Goal: Transaction & Acquisition: Purchase product/service

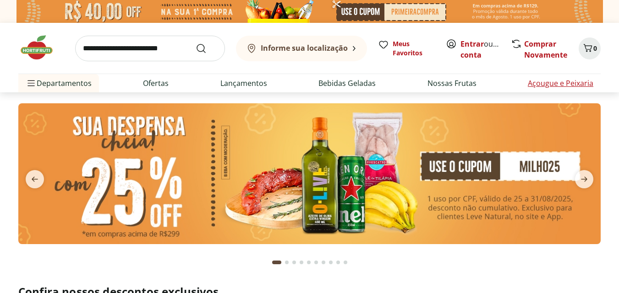
click at [554, 82] on link "Açougue e Peixaria" at bounding box center [559, 83] width 65 height 11
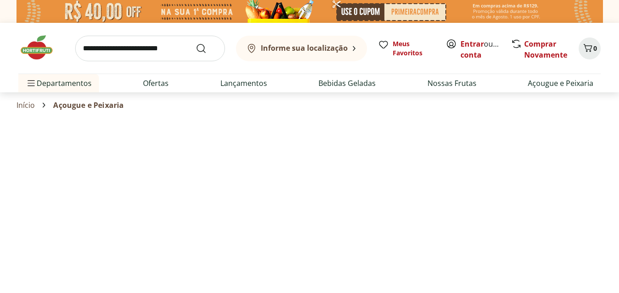
select select "**********"
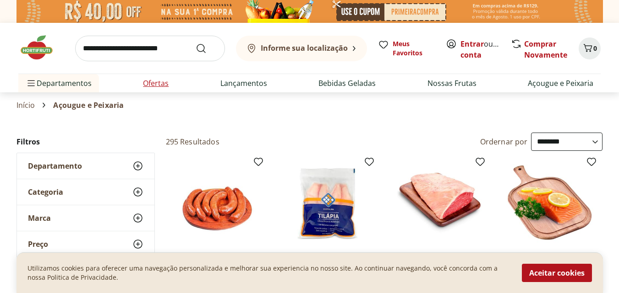
click at [155, 82] on link "Ofertas" at bounding box center [156, 83] width 26 height 11
select select "**********"
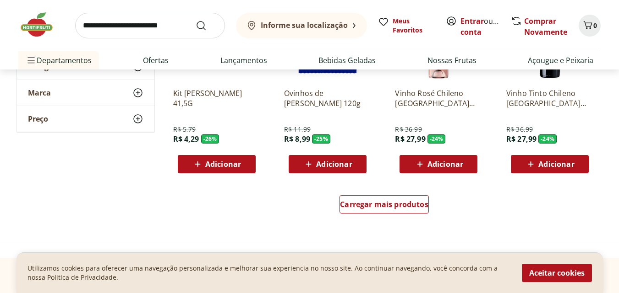
scroll to position [549, 0]
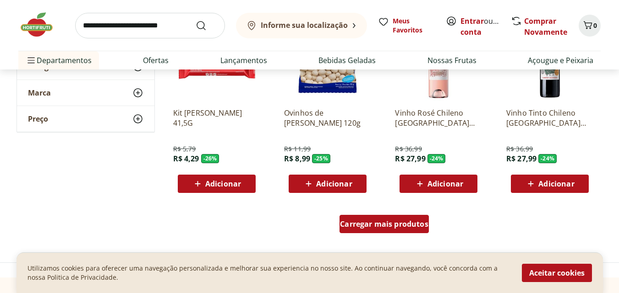
click at [400, 222] on span "Carregar mais produtos" at bounding box center [384, 224] width 88 height 7
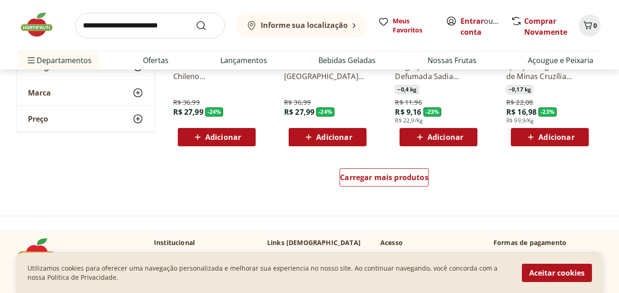
scroll to position [1190, 0]
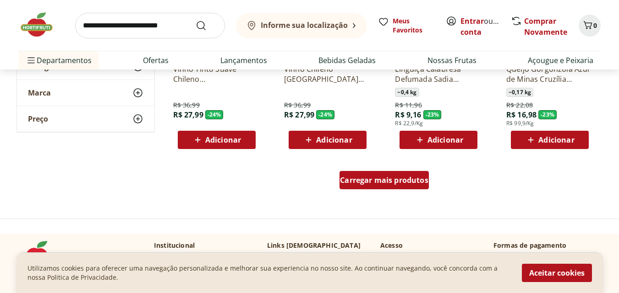
click at [385, 182] on span "Carregar mais produtos" at bounding box center [384, 180] width 88 height 7
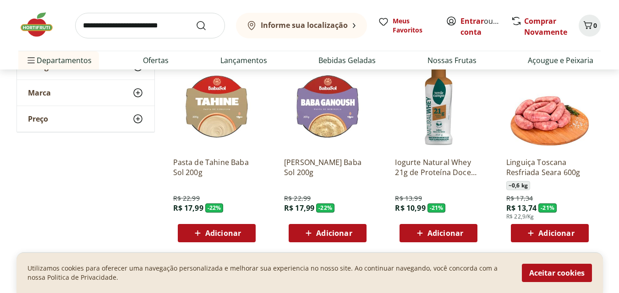
scroll to position [1877, 0]
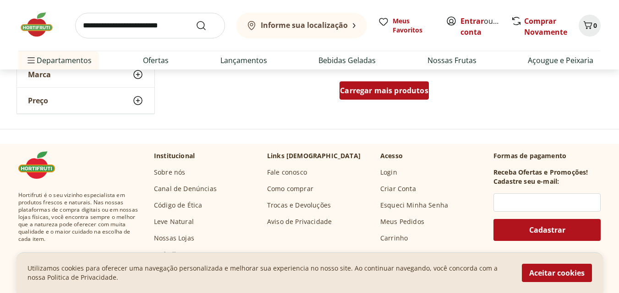
click at [401, 90] on span "Carregar mais produtos" at bounding box center [384, 90] width 88 height 7
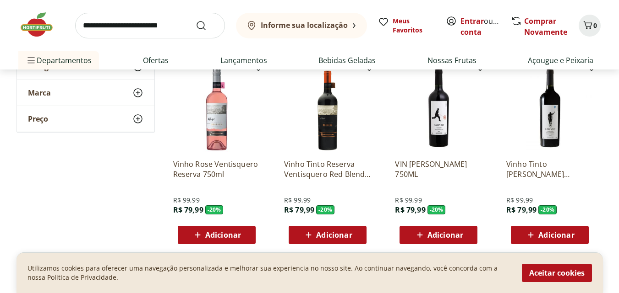
scroll to position [2473, 0]
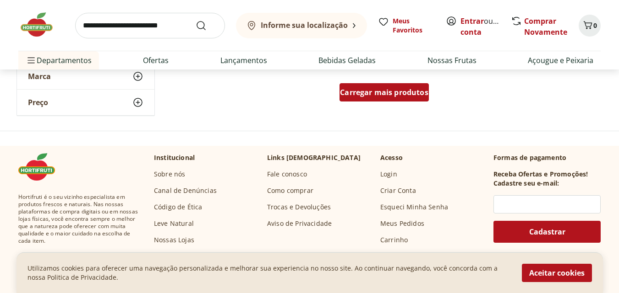
click at [401, 90] on span "Carregar mais produtos" at bounding box center [384, 92] width 88 height 7
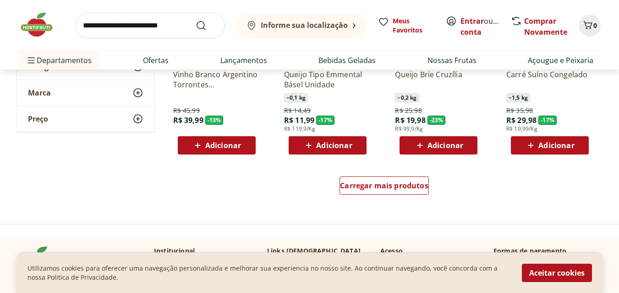
scroll to position [3068, 0]
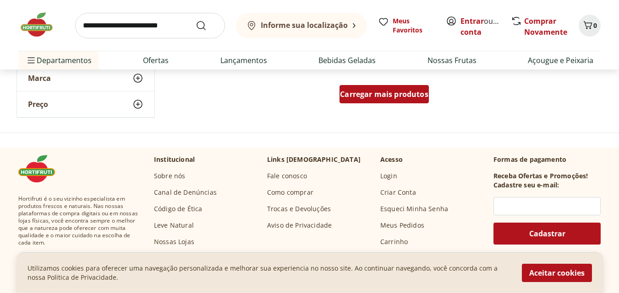
click at [402, 96] on span "Carregar mais produtos" at bounding box center [384, 94] width 88 height 7
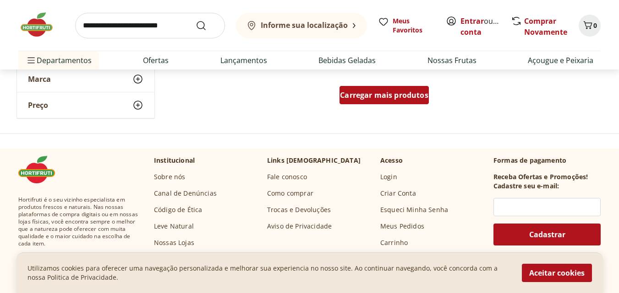
scroll to position [3663, 0]
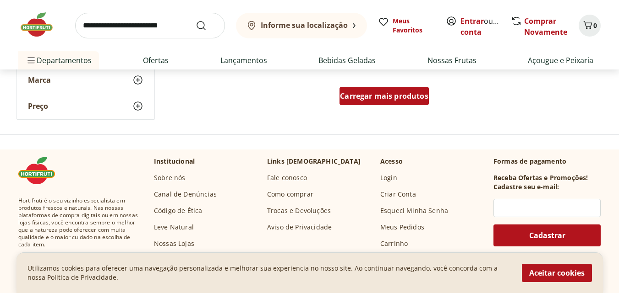
click at [388, 94] on span "Carregar mais produtos" at bounding box center [384, 95] width 88 height 7
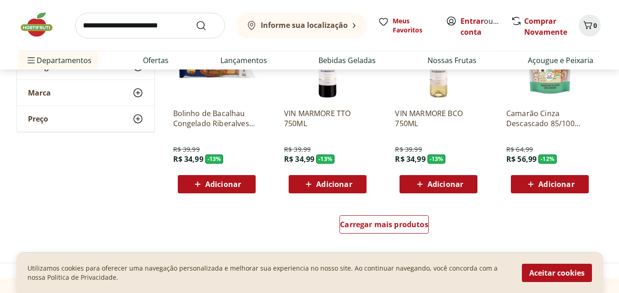
scroll to position [4212, 0]
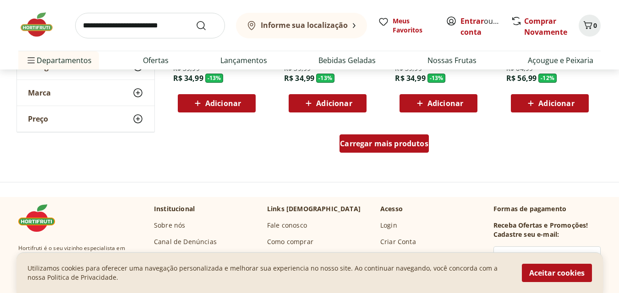
click at [385, 140] on span "Carregar mais produtos" at bounding box center [384, 143] width 88 height 7
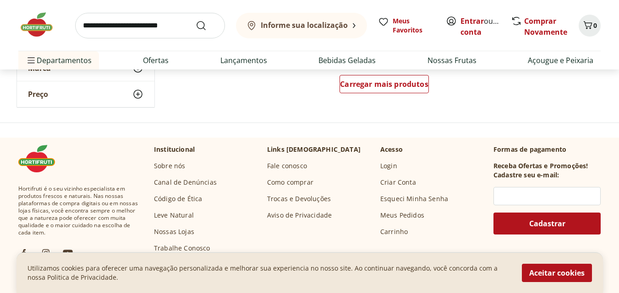
scroll to position [4853, 0]
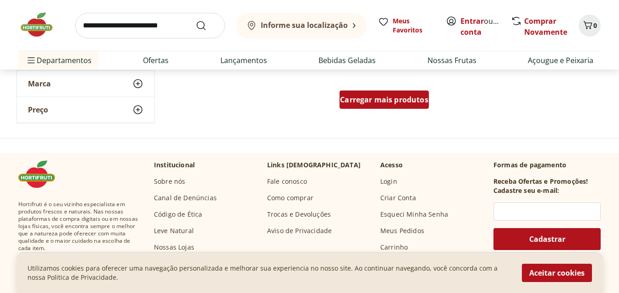
click at [394, 98] on span "Carregar mais produtos" at bounding box center [384, 99] width 88 height 7
